Goal: Task Accomplishment & Management: Manage account settings

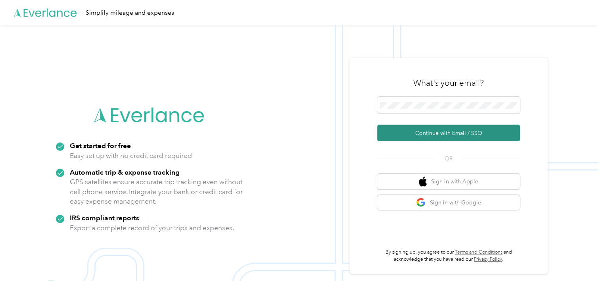
click at [429, 133] on button "Continue with Email / SSO" at bounding box center [448, 133] width 143 height 17
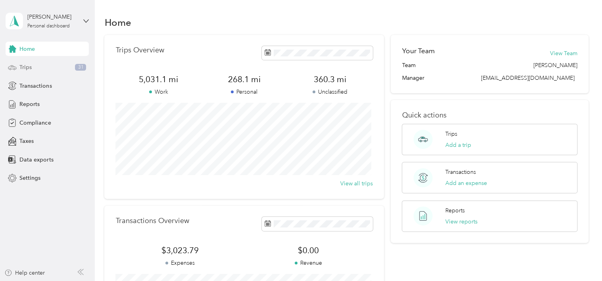
click at [43, 61] on div "Trips 31" at bounding box center [47, 67] width 83 height 14
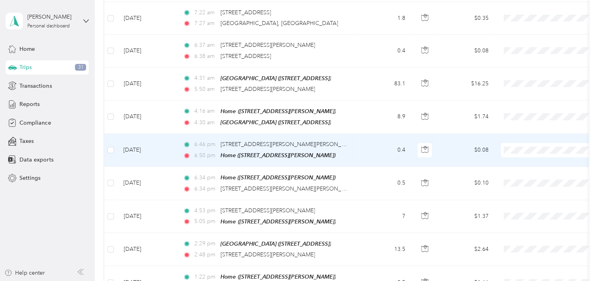
scroll to position [810, 0]
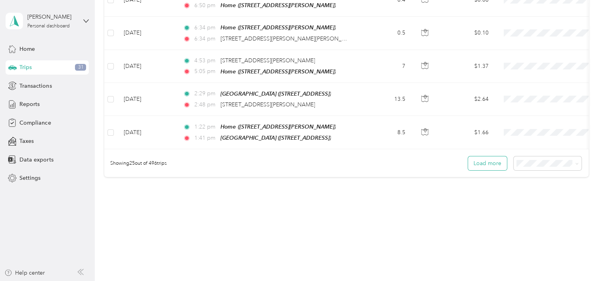
click at [483, 161] on button "Load more" at bounding box center [487, 163] width 39 height 14
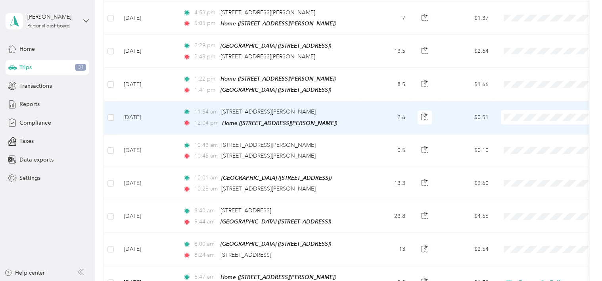
scroll to position [1008, 0]
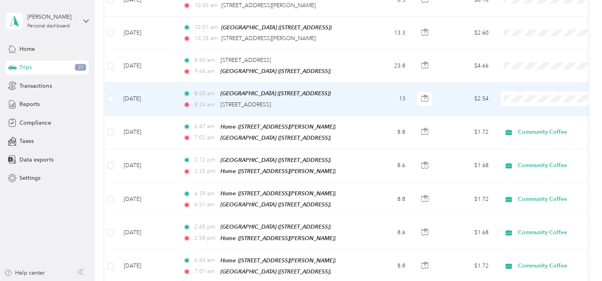
click at [533, 100] on span "Community Coffee" at bounding box center [557, 100] width 73 height 8
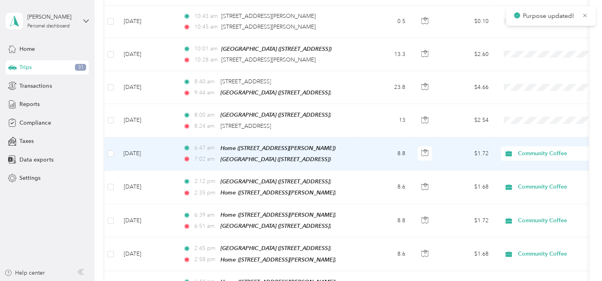
scroll to position [969, 0]
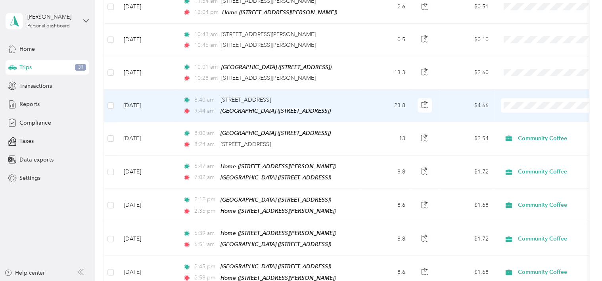
click at [524, 108] on span "Community Coffee" at bounding box center [557, 107] width 73 height 8
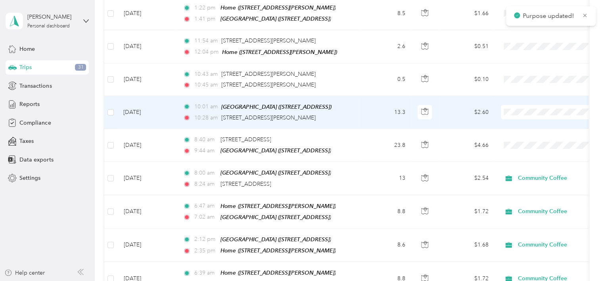
click at [525, 114] on span "Community Coffee" at bounding box center [557, 114] width 73 height 8
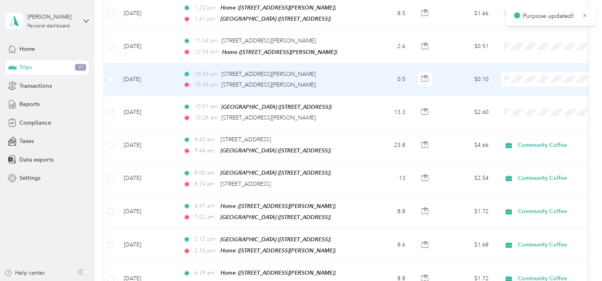
click at [534, 84] on li "Community Coffee" at bounding box center [551, 82] width 98 height 14
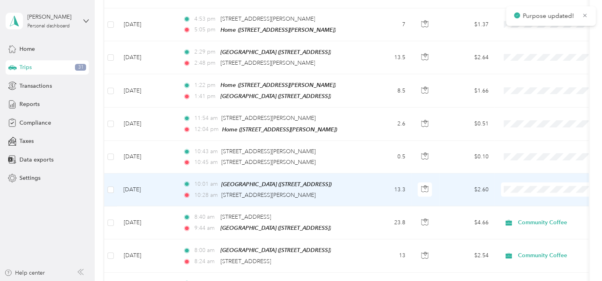
scroll to position [850, 0]
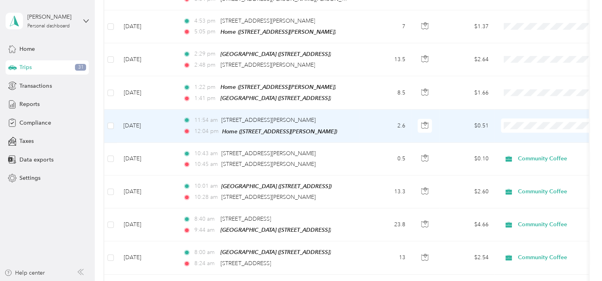
click at [524, 129] on span "Community Coffee" at bounding box center [557, 125] width 73 height 8
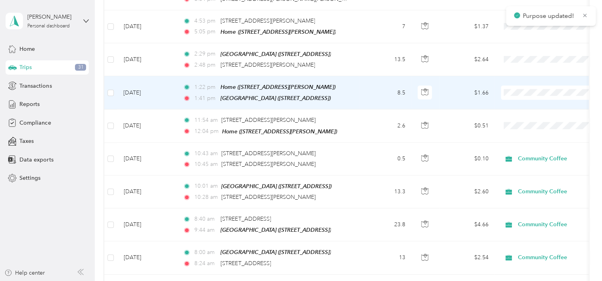
click at [530, 95] on span "Community Coffee" at bounding box center [557, 96] width 73 height 8
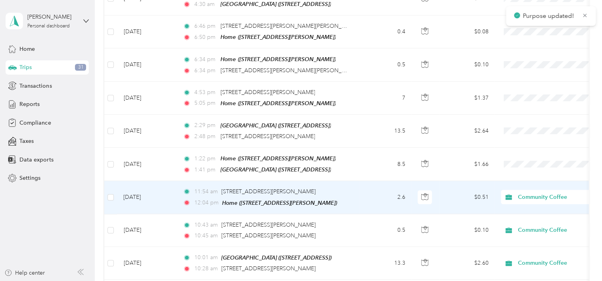
scroll to position [770, 0]
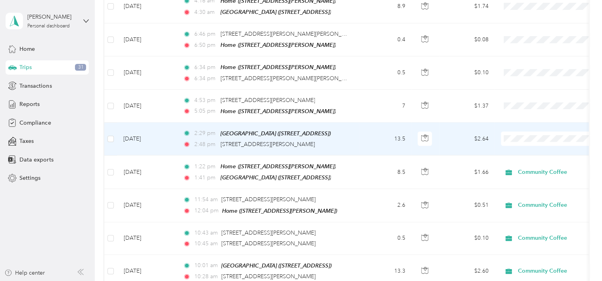
click at [529, 159] on li "Personal" at bounding box center [551, 157] width 98 height 14
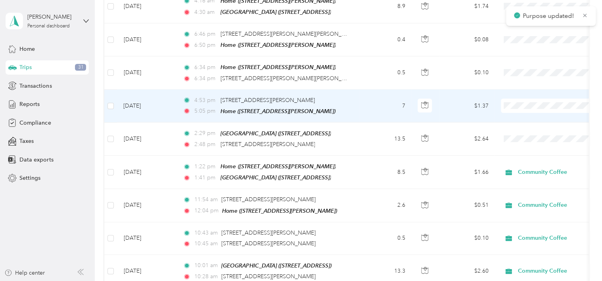
click at [527, 123] on span "Personal" at bounding box center [557, 124] width 73 height 8
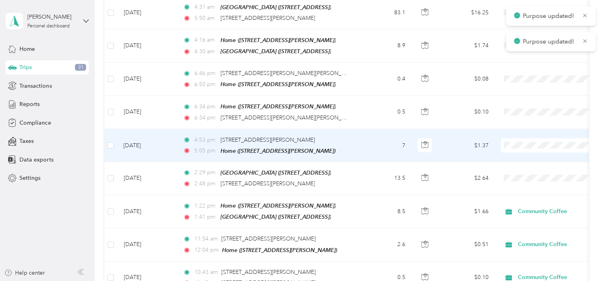
scroll to position [731, 0]
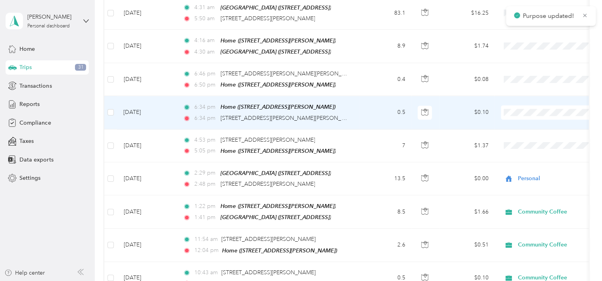
click at [524, 131] on span "Personal" at bounding box center [557, 131] width 73 height 8
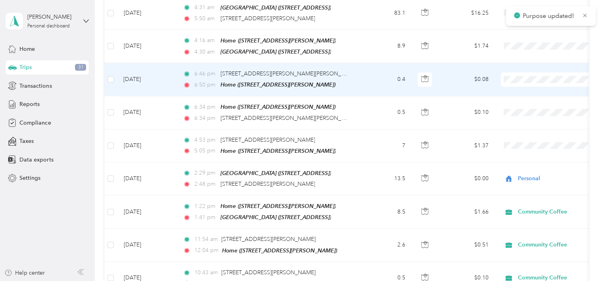
click at [529, 98] on span "Personal" at bounding box center [557, 98] width 73 height 8
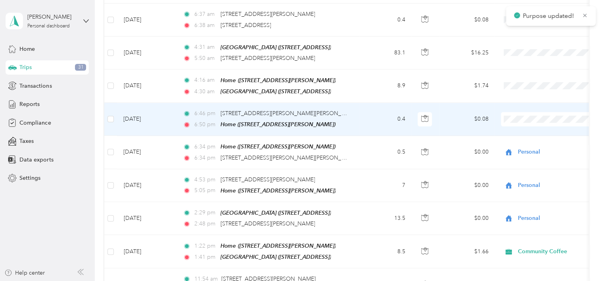
scroll to position [651, 0]
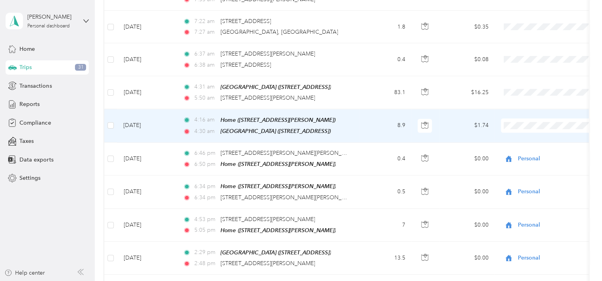
click at [521, 129] on span "Community Coffee" at bounding box center [557, 131] width 73 height 8
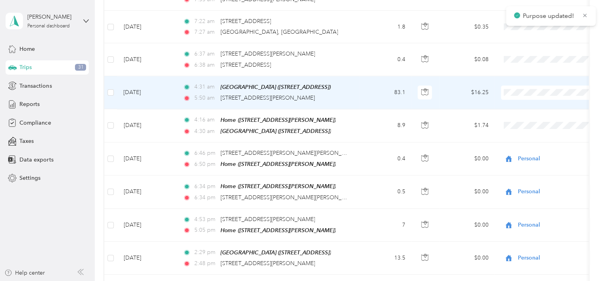
click at [525, 99] on span "Community Coffee" at bounding box center [557, 96] width 73 height 8
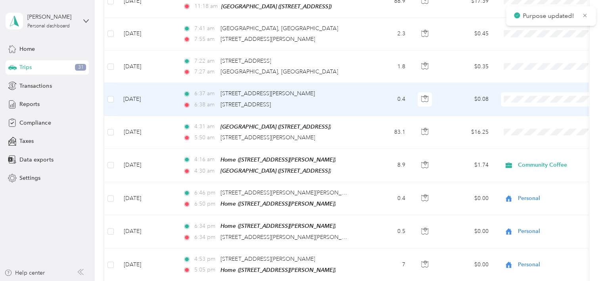
click at [527, 106] on span "Community Coffee" at bounding box center [557, 106] width 73 height 8
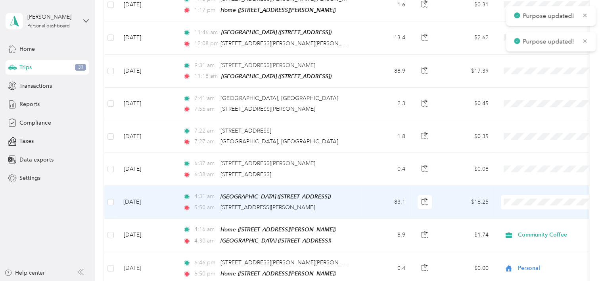
scroll to position [532, 0]
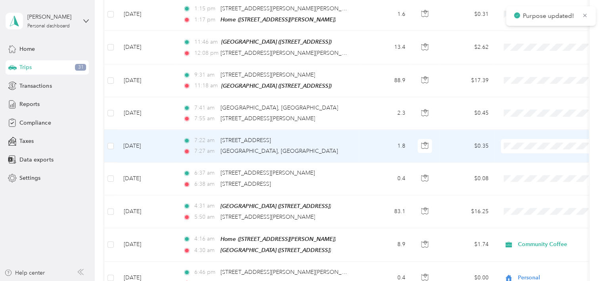
click at [524, 152] on span "Community Coffee" at bounding box center [557, 152] width 73 height 8
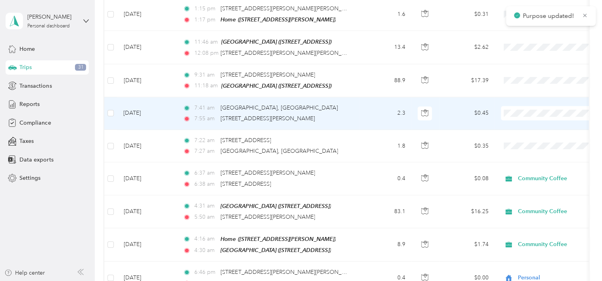
click at [523, 111] on span at bounding box center [550, 113] width 98 height 14
click at [527, 121] on span "Community Coffee" at bounding box center [557, 120] width 73 height 8
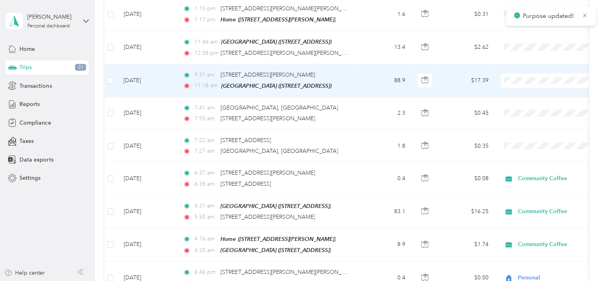
click at [531, 92] on ol "Community Coffee Personal" at bounding box center [551, 95] width 98 height 28
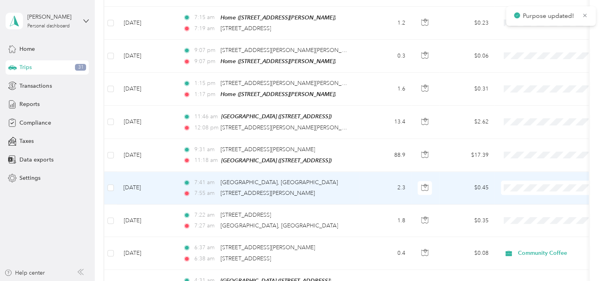
scroll to position [453, 0]
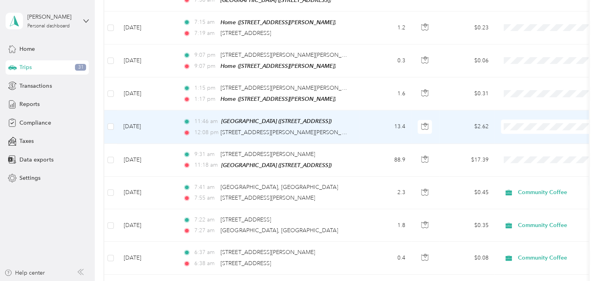
click at [524, 135] on li "Community Coffee" at bounding box center [551, 132] width 98 height 14
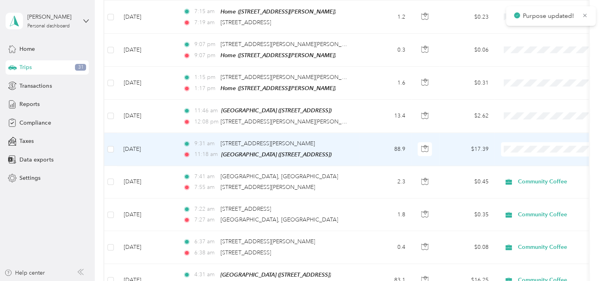
scroll to position [493, 0]
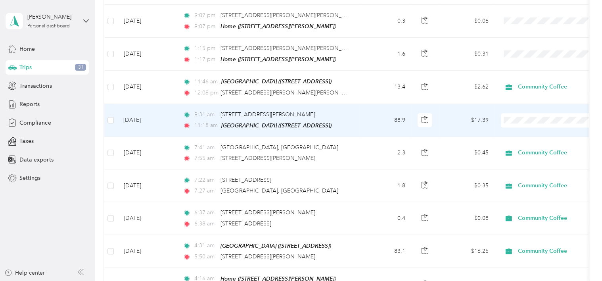
click at [533, 125] on span "Community Coffee" at bounding box center [557, 127] width 73 height 8
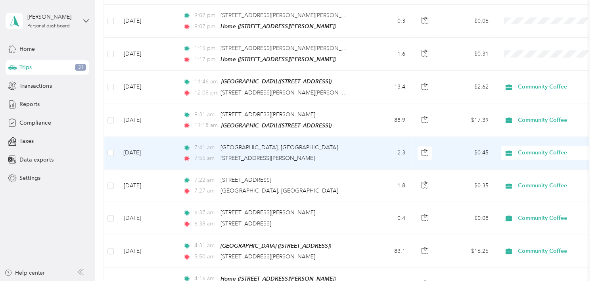
scroll to position [453, 0]
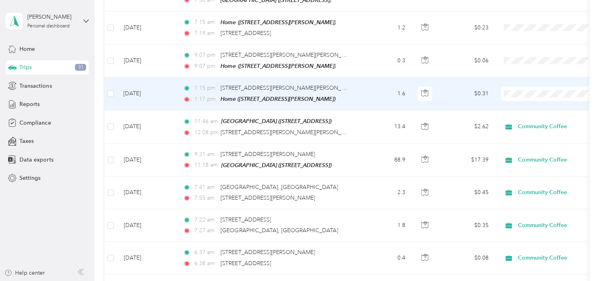
click at [529, 104] on li "Community Coffee" at bounding box center [551, 102] width 98 height 14
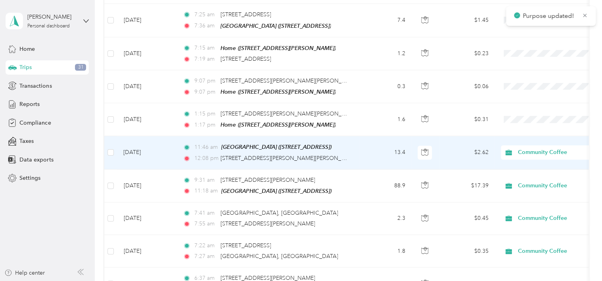
scroll to position [413, 0]
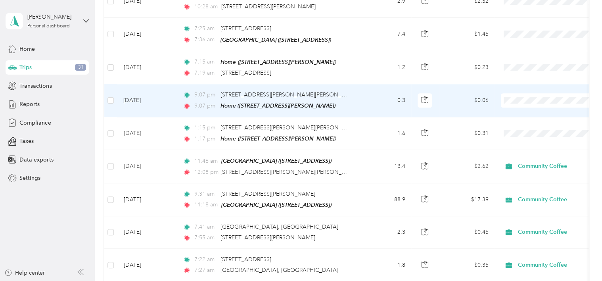
click at [522, 122] on span "Personal" at bounding box center [557, 123] width 73 height 8
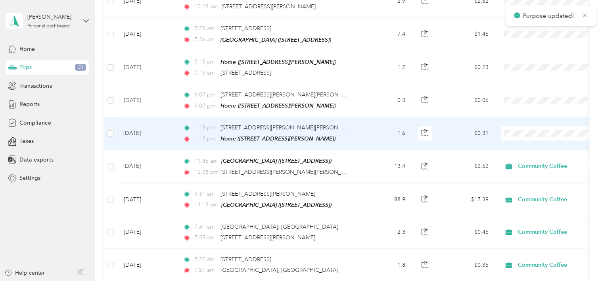
scroll to position [373, 0]
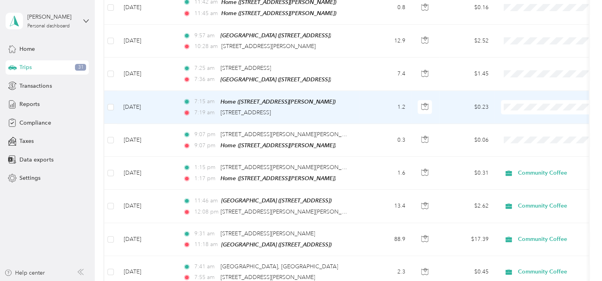
click at [524, 117] on span "Community Coffee" at bounding box center [557, 116] width 73 height 8
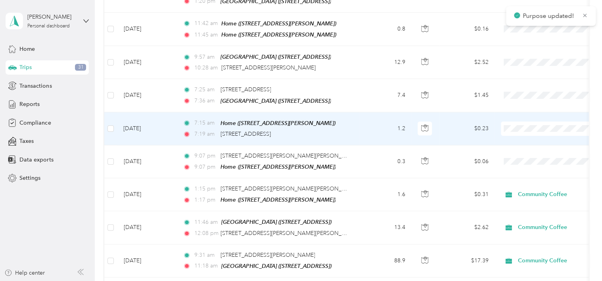
scroll to position [334, 0]
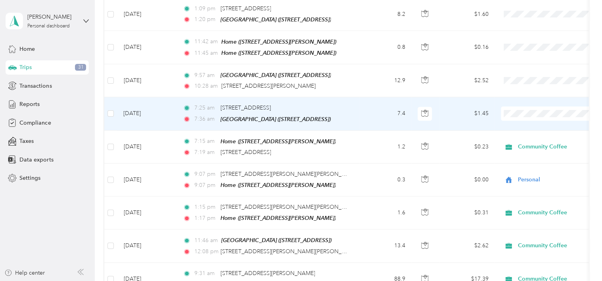
click at [529, 124] on span "Community Coffee" at bounding box center [557, 123] width 73 height 8
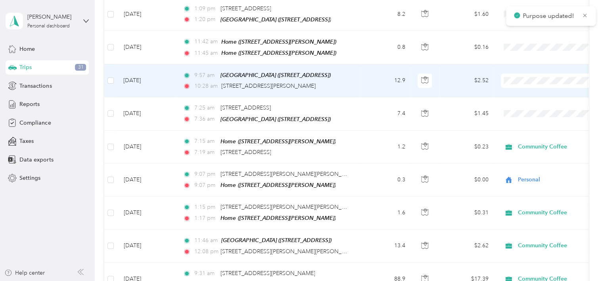
click at [529, 92] on li "Community Coffee" at bounding box center [551, 91] width 98 height 14
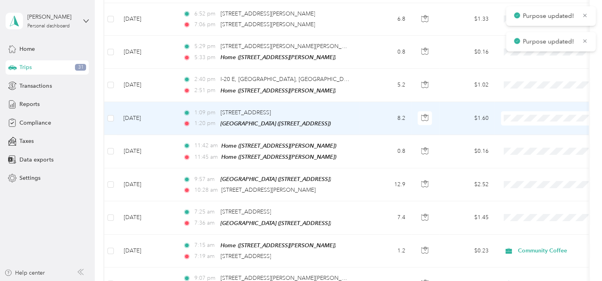
scroll to position [215, 0]
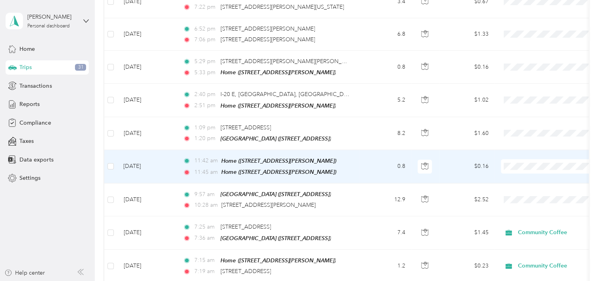
click at [523, 176] on span "Community Coffee" at bounding box center [557, 174] width 73 height 8
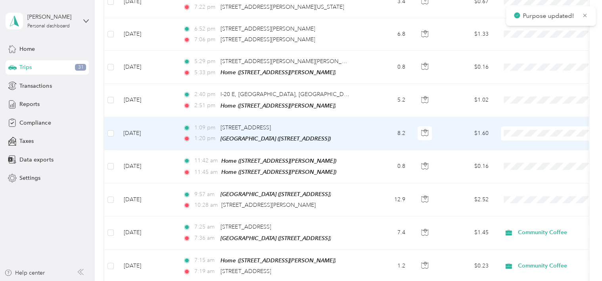
click at [524, 147] on li "Community Coffee" at bounding box center [551, 145] width 98 height 14
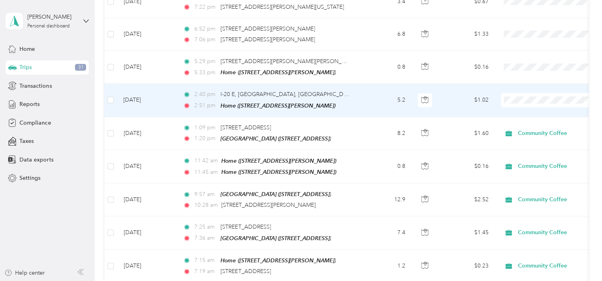
click at [530, 115] on ol "Community Coffee Personal" at bounding box center [551, 120] width 98 height 28
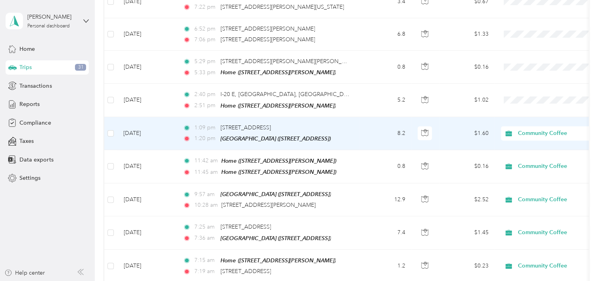
scroll to position [175, 0]
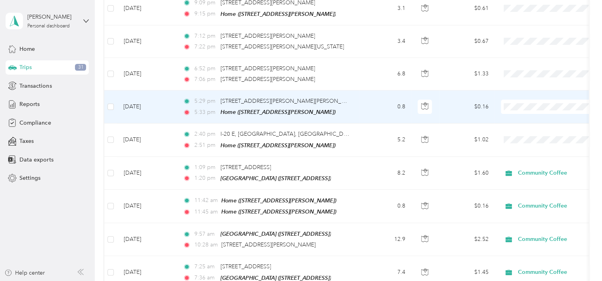
click at [523, 133] on span "Personal" at bounding box center [557, 130] width 73 height 8
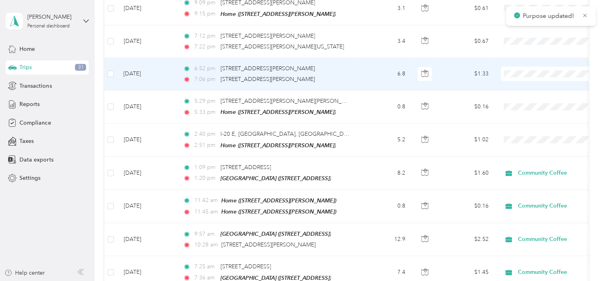
click at [521, 101] on span "Personal" at bounding box center [550, 97] width 87 height 8
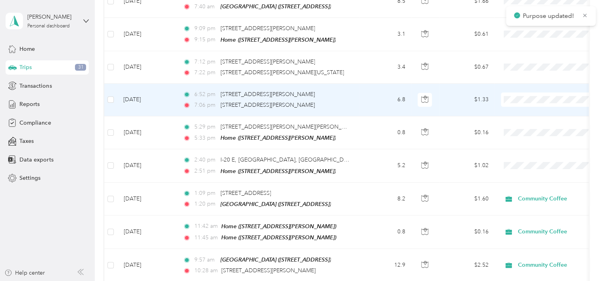
scroll to position [135, 0]
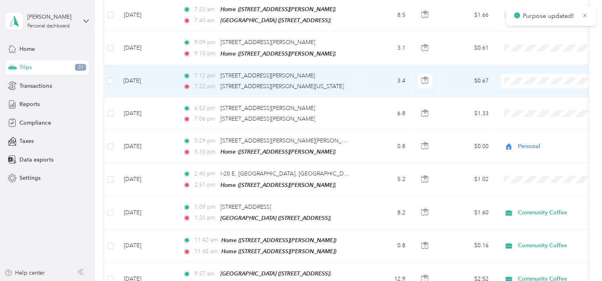
click at [520, 106] on span "Personal" at bounding box center [550, 108] width 87 height 8
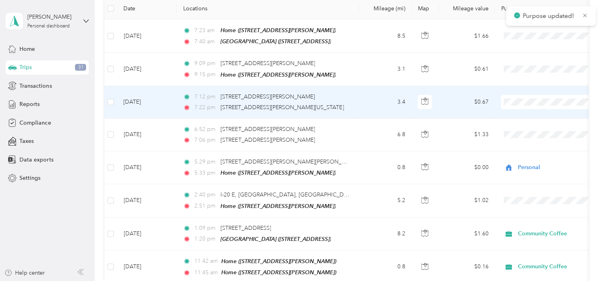
scroll to position [96, 0]
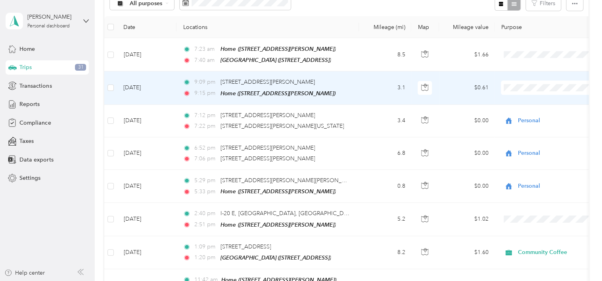
click at [521, 117] on li "Personal" at bounding box center [551, 115] width 98 height 14
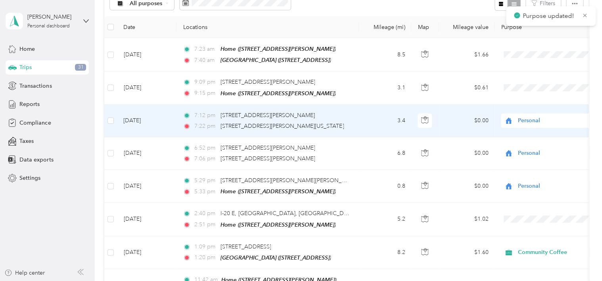
scroll to position [56, 0]
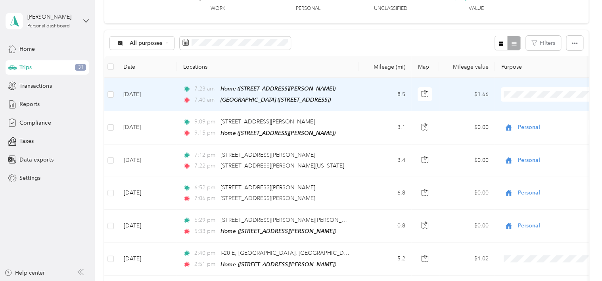
click at [528, 108] on span "Community Coffee" at bounding box center [557, 108] width 73 height 8
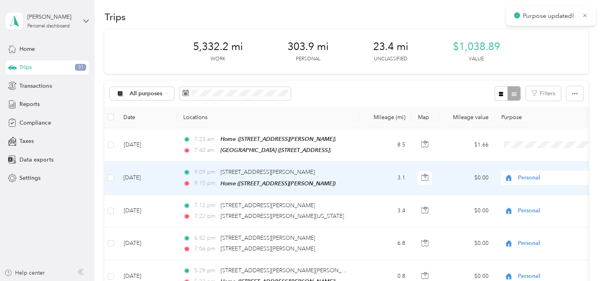
scroll to position [0, 0]
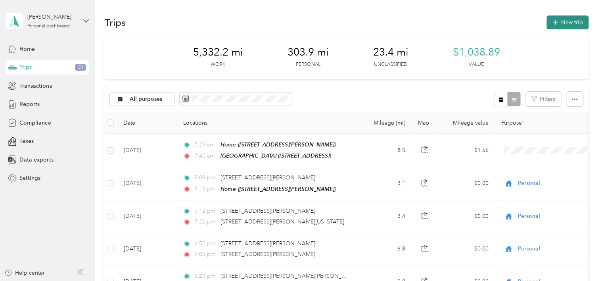
click at [573, 21] on button "New trip" at bounding box center [568, 22] width 42 height 14
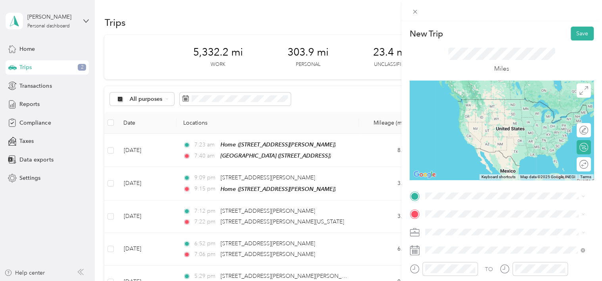
click at [468, 111] on span "5507 Interstate Drive, 71109, Shreveport, LA" at bounding box center [465, 111] width 50 height 7
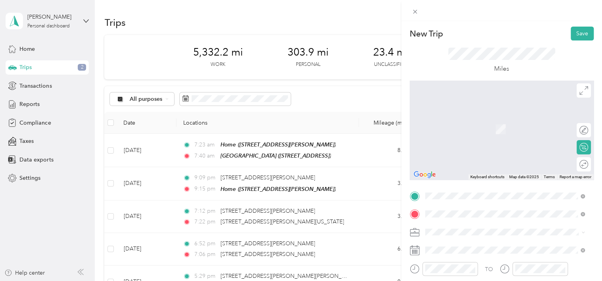
click at [468, 187] on span "3456 Johnette St, Shreveport, LA, United States , 71105, Shreveport, LA, United…" at bounding box center [487, 184] width 94 height 7
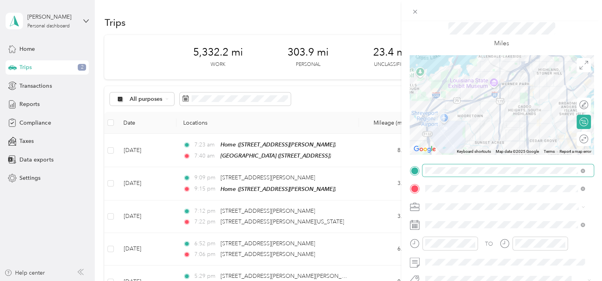
scroll to position [40, 0]
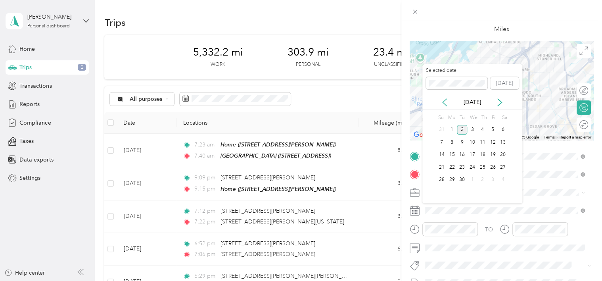
click at [443, 101] on icon at bounding box center [445, 102] width 8 height 8
click at [491, 178] on div "29" at bounding box center [493, 180] width 10 height 10
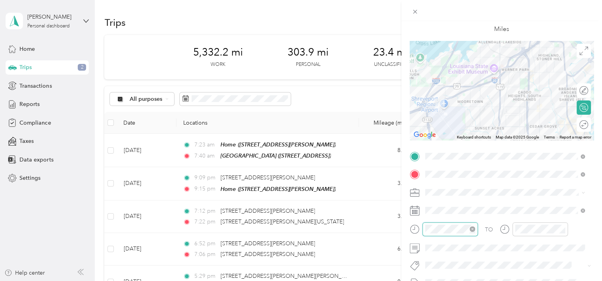
click at [424, 231] on div at bounding box center [451, 229] width 56 height 14
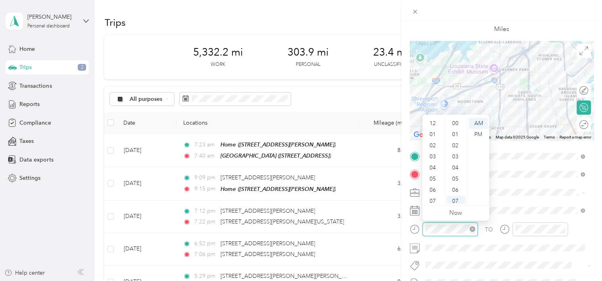
scroll to position [48, 0]
click at [483, 135] on div "PM" at bounding box center [478, 134] width 19 height 11
click at [436, 144] on div "02" at bounding box center [433, 145] width 19 height 11
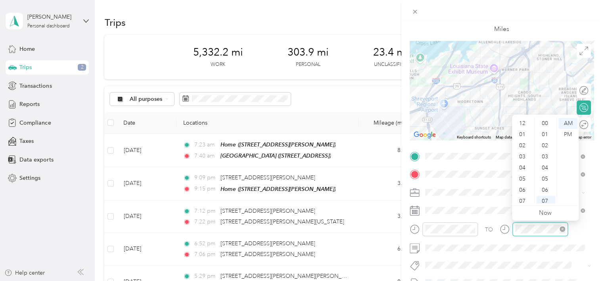
scroll to position [48, 0]
click at [524, 138] on div "02" at bounding box center [523, 137] width 19 height 11
click at [542, 148] on div "20" at bounding box center [546, 148] width 19 height 11
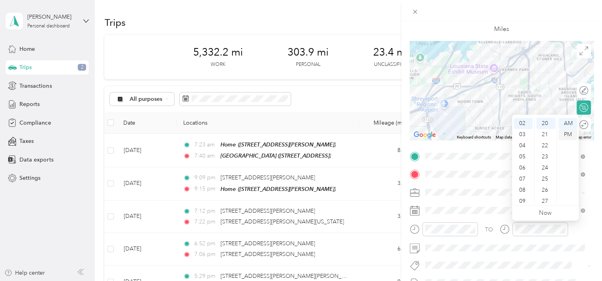
click at [568, 134] on div "PM" at bounding box center [568, 134] width 19 height 11
click at [501, 187] on span at bounding box center [508, 192] width 171 height 13
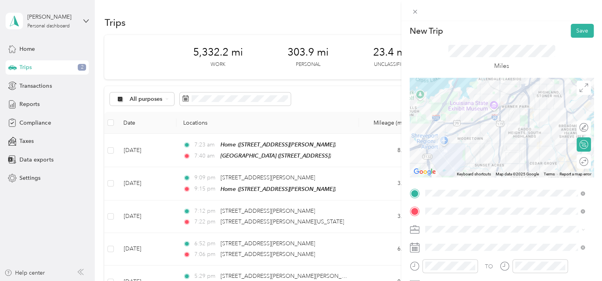
scroll to position [0, 0]
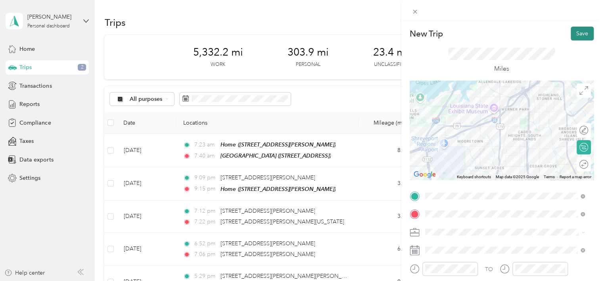
click at [579, 38] on button "Save" at bounding box center [582, 34] width 23 height 14
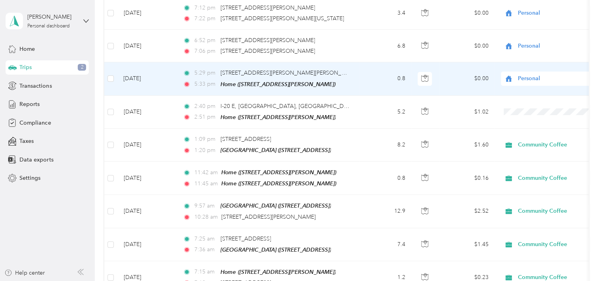
scroll to position [238, 0]
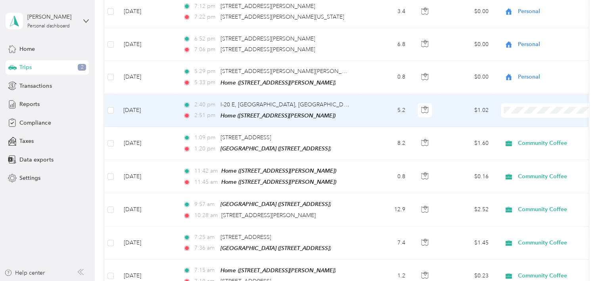
click at [518, 121] on span "Community Coffee" at bounding box center [550, 121] width 87 height 8
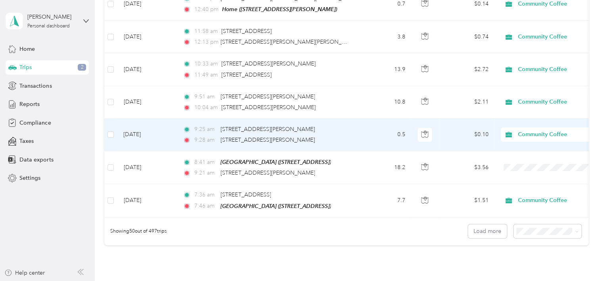
scroll to position [1624, 0]
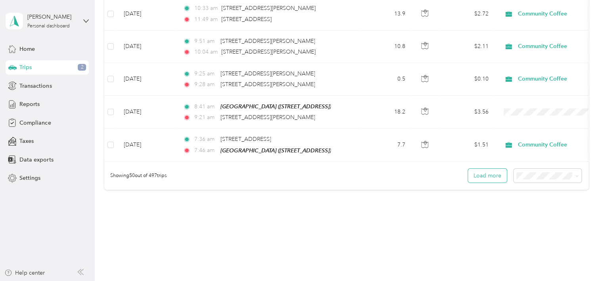
click at [487, 169] on button "Load more" at bounding box center [487, 176] width 39 height 14
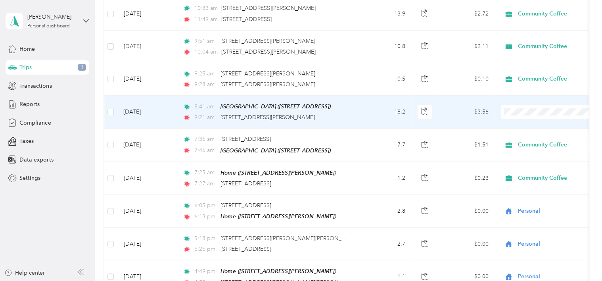
click at [544, 105] on li "Community Coffee" at bounding box center [551, 102] width 98 height 14
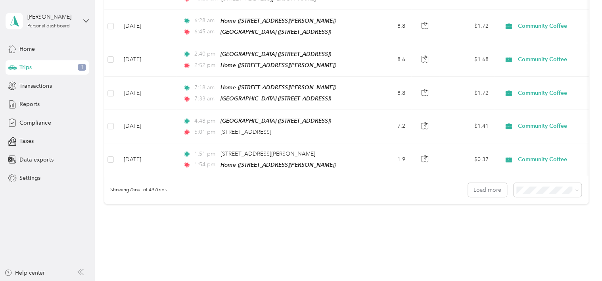
scroll to position [2438, 0]
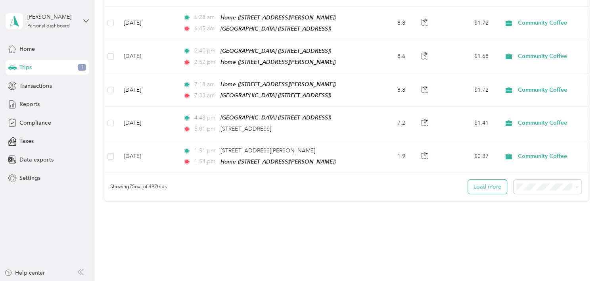
click at [475, 180] on button "Load more" at bounding box center [487, 187] width 39 height 14
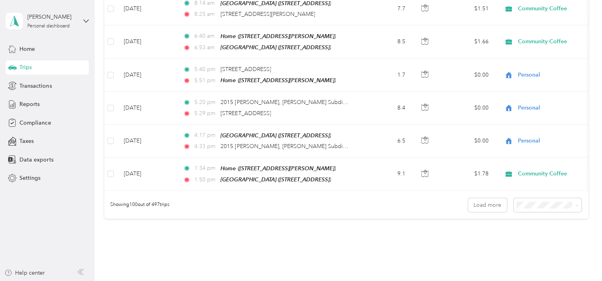
scroll to position [3252, 0]
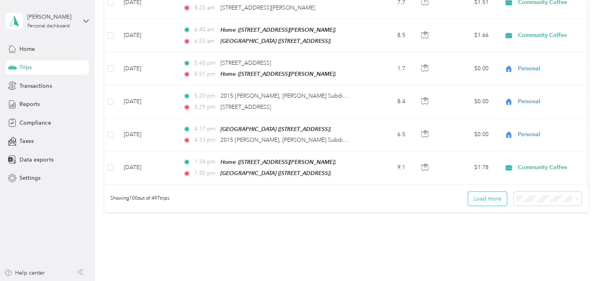
click at [479, 192] on button "Load more" at bounding box center [487, 199] width 39 height 14
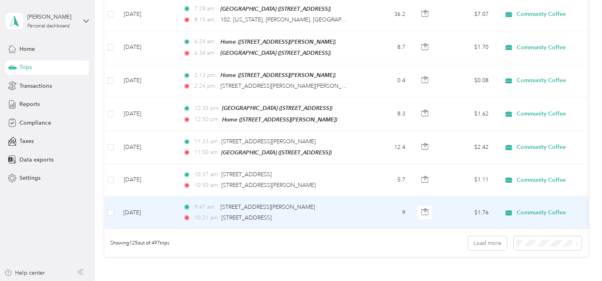
scroll to position [4046, 0]
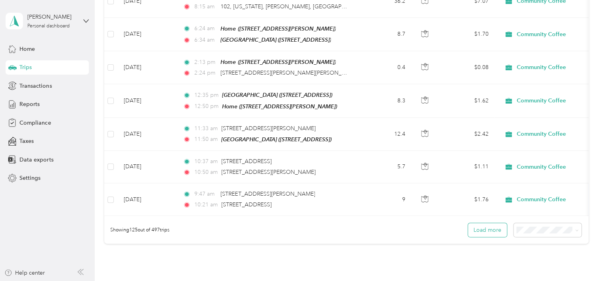
click at [484, 223] on button "Load more" at bounding box center [487, 230] width 39 height 14
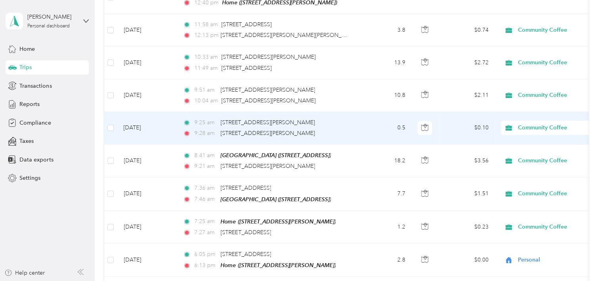
scroll to position [1547, 0]
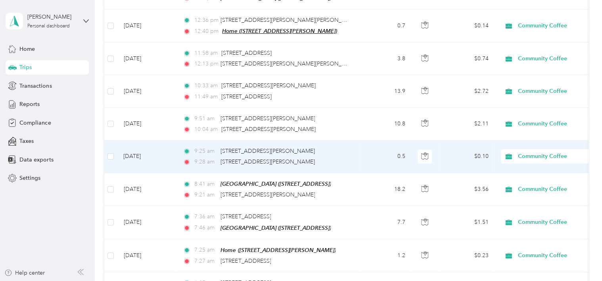
drag, startPoint x: 332, startPoint y: 76, endPoint x: 325, endPoint y: 9, distance: 67.8
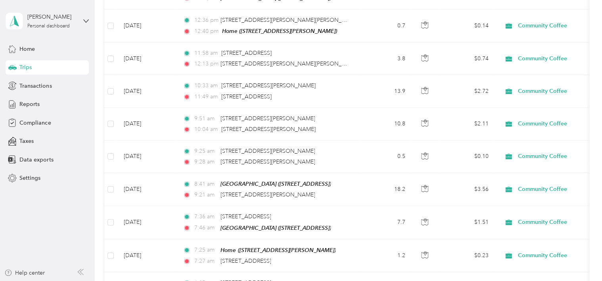
drag, startPoint x: 325, startPoint y: 9, endPoint x: 518, endPoint y: 83, distance: 205.9
click at [518, 83] on td "Community Coffee" at bounding box center [550, 91] width 111 height 33
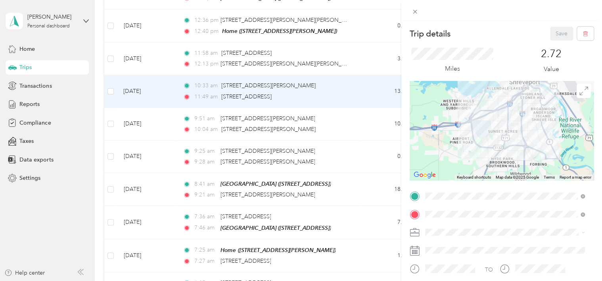
click at [417, 13] on icon at bounding box center [416, 12] width 4 height 4
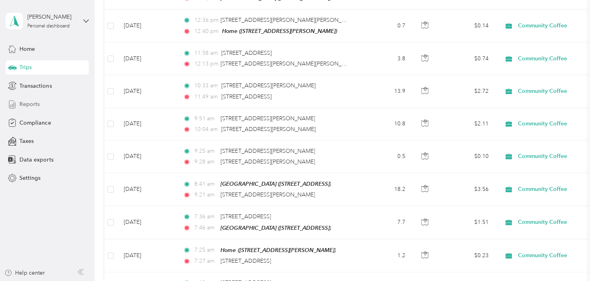
click at [27, 103] on span "Reports" at bounding box center [29, 104] width 20 height 8
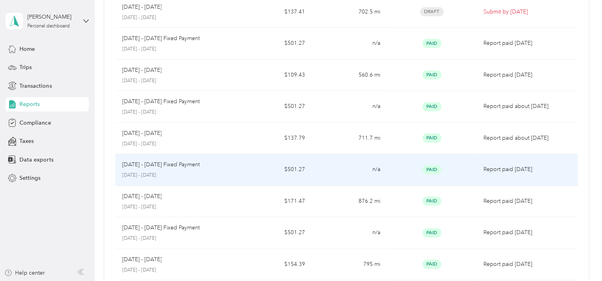
scroll to position [40, 0]
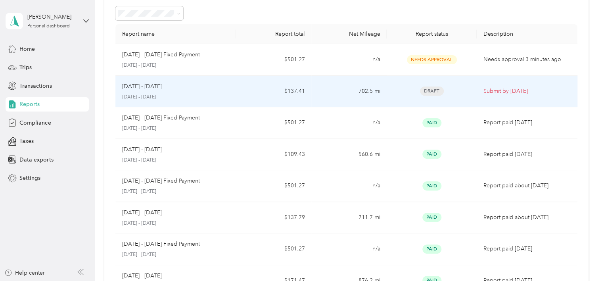
click at [514, 92] on p "Submit by Sep. 4, 2025" at bounding box center [527, 91] width 88 height 9
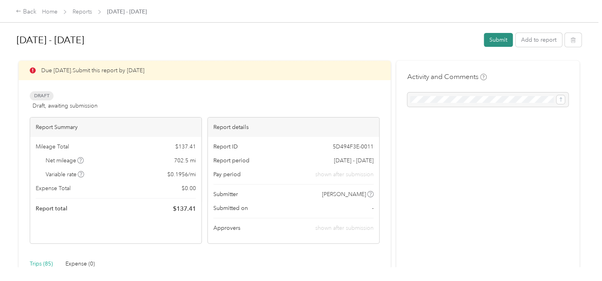
click at [500, 42] on button "Submit" at bounding box center [498, 40] width 29 height 14
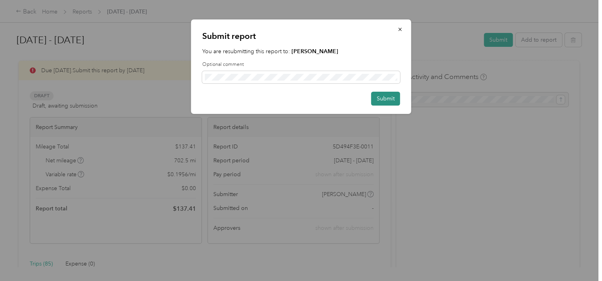
click at [391, 102] on button "Submit" at bounding box center [385, 99] width 29 height 14
